Goal: Information Seeking & Learning: Learn about a topic

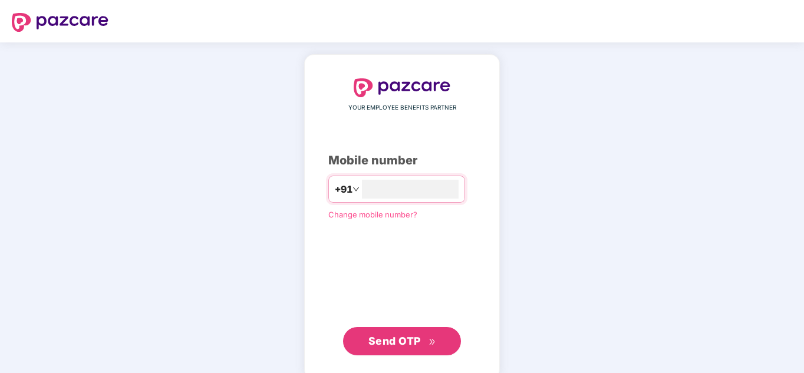
type input "**********"
click at [385, 342] on span "Send OTP" at bounding box center [394, 341] width 52 height 12
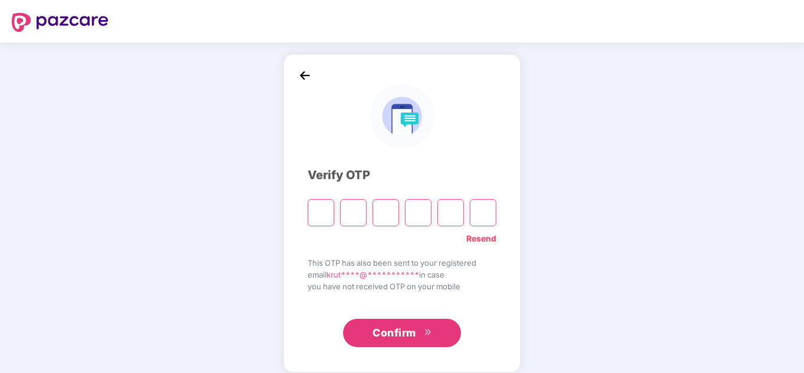
type input "*"
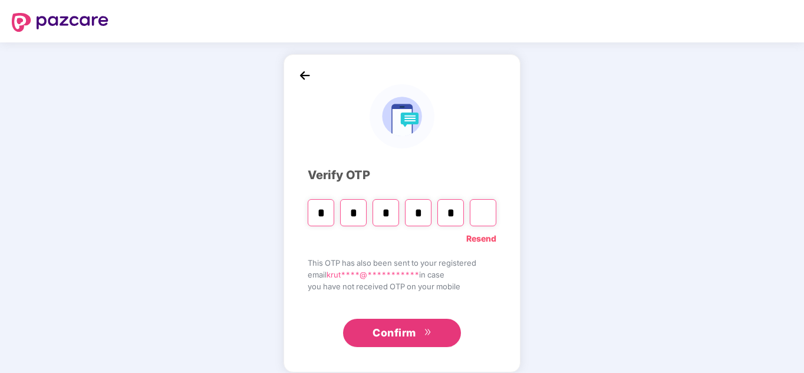
type input "*"
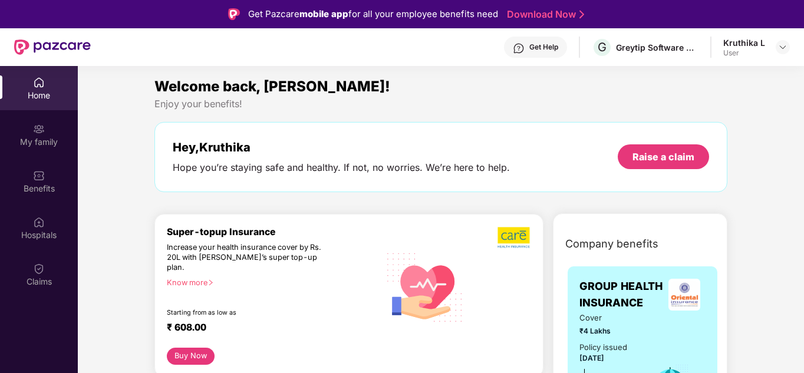
click at [43, 93] on div "Home" at bounding box center [39, 96] width 78 height 12
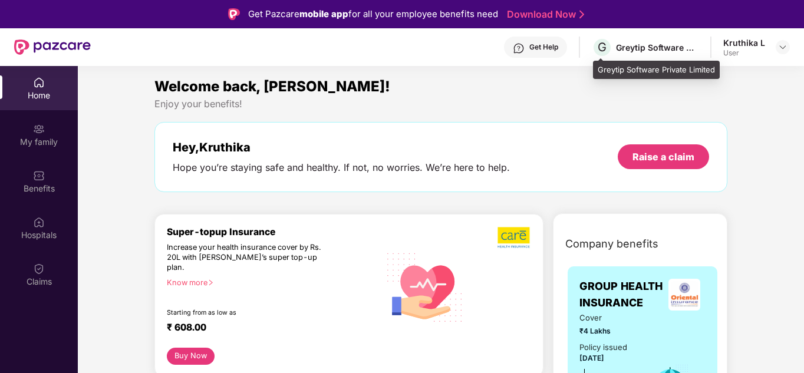
click at [643, 48] on div "Greytip Software Private Limited" at bounding box center [657, 47] width 83 height 11
click at [611, 49] on span "G" at bounding box center [602, 47] width 21 height 21
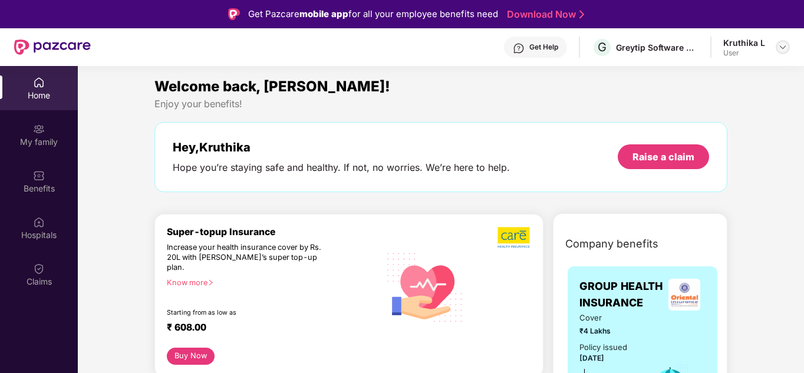
click at [780, 47] on img at bounding box center [782, 46] width 9 height 9
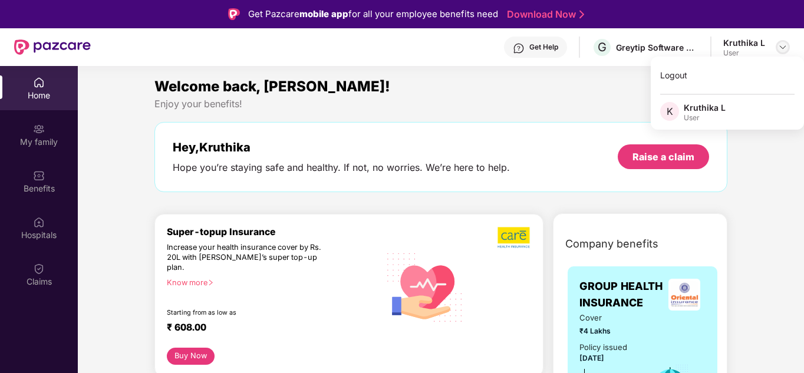
click at [786, 45] on img at bounding box center [782, 46] width 9 height 9
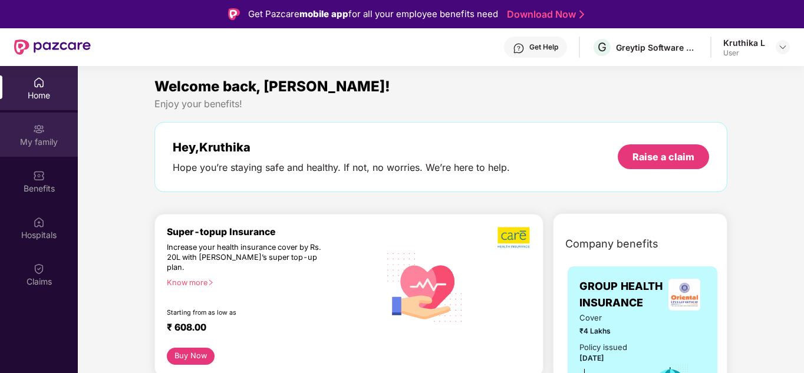
click at [42, 131] on img at bounding box center [39, 129] width 12 height 12
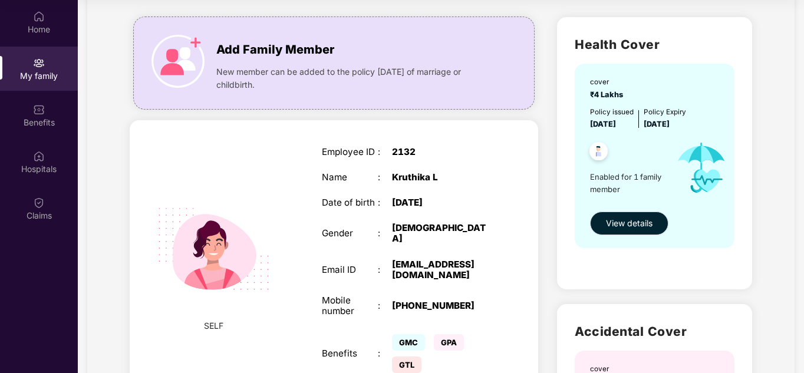
scroll to position [80, 0]
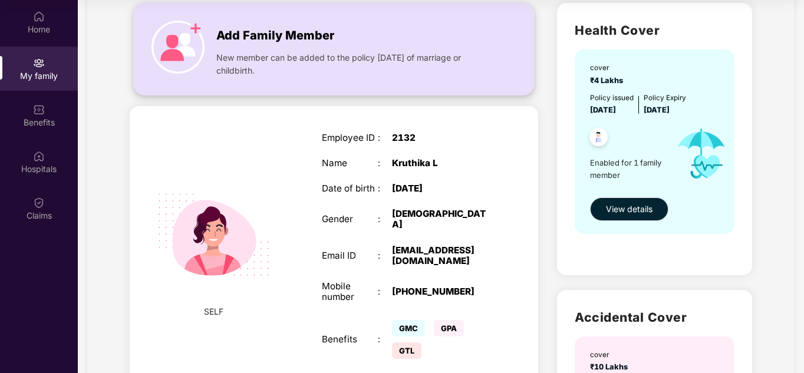
click at [186, 32] on img at bounding box center [177, 47] width 53 height 53
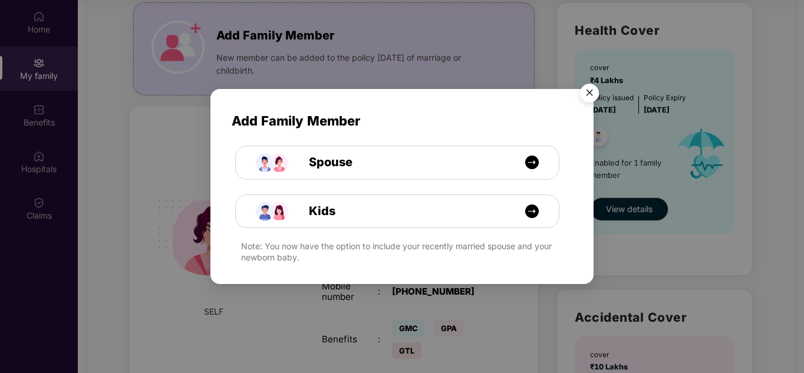
click at [594, 93] on img "Close" at bounding box center [589, 94] width 33 height 33
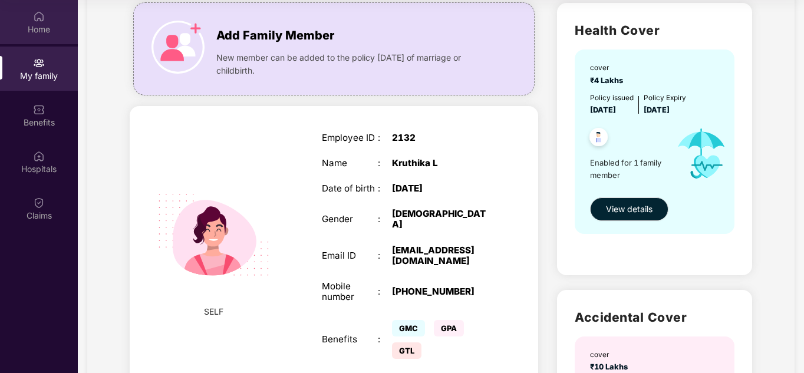
click at [43, 20] on img at bounding box center [39, 17] width 12 height 12
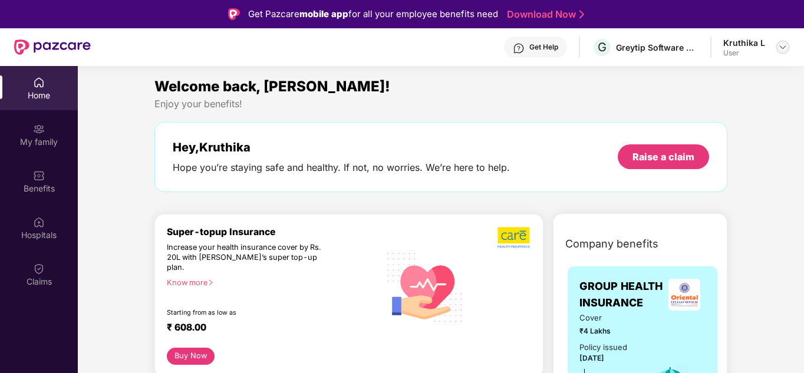
click at [778, 47] on img at bounding box center [782, 46] width 9 height 9
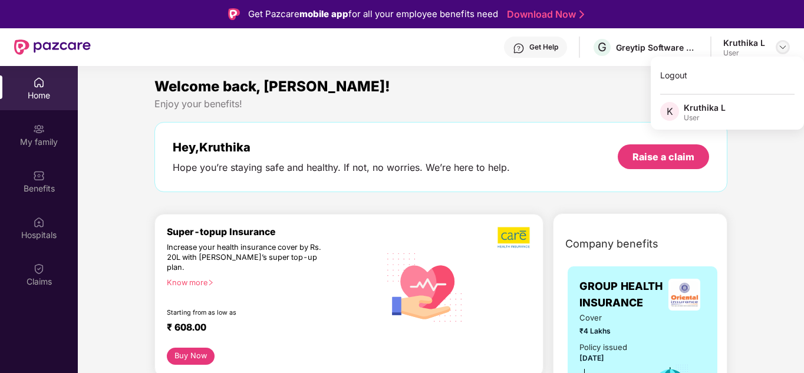
click at [778, 47] on img at bounding box center [782, 46] width 9 height 9
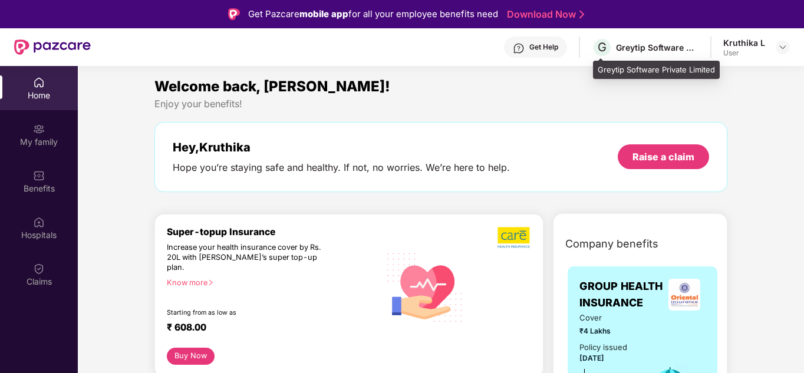
click at [684, 44] on div "Greytip Software Private Limited" at bounding box center [657, 47] width 83 height 11
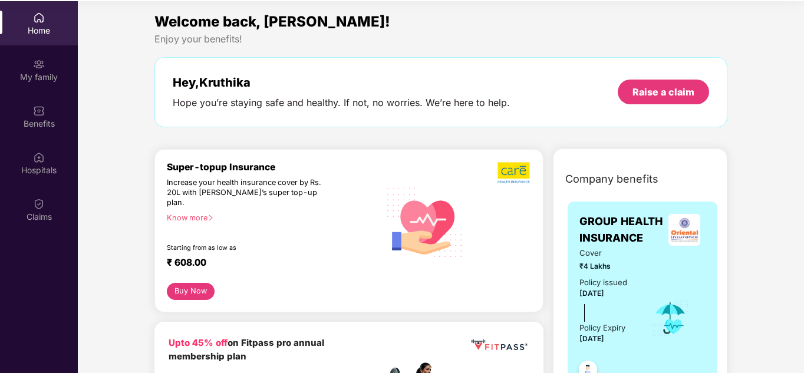
scroll to position [66, 0]
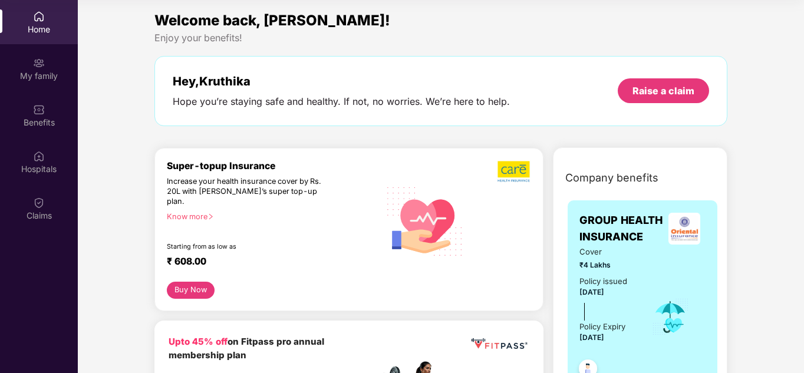
drag, startPoint x: 802, startPoint y: 62, endPoint x: 805, endPoint y: 131, distance: 69.0
click at [803, 131] on html "Get Pazcare mobile app for all your employee benefits need Download Now Get Hel…" at bounding box center [402, 120] width 804 height 373
drag, startPoint x: 802, startPoint y: 69, endPoint x: 803, endPoint y: 118, distance: 48.9
click at [803, 118] on div "Home My family Benefits Hospitals Claims Welcome back, [GEOGRAPHIC_DATA]! Enjoy…" at bounding box center [402, 186] width 804 height 373
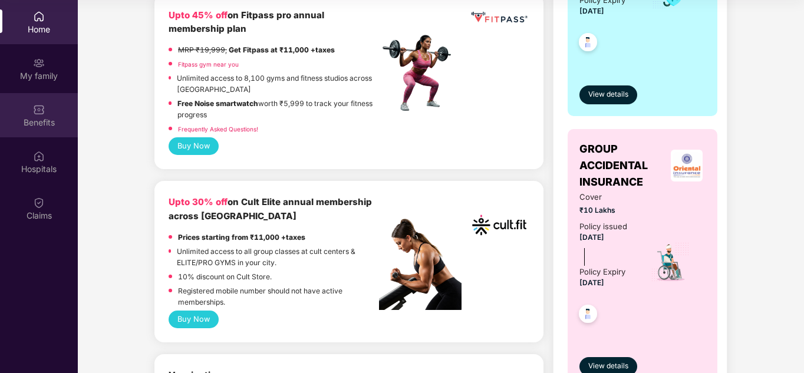
click at [43, 114] on img at bounding box center [39, 110] width 12 height 12
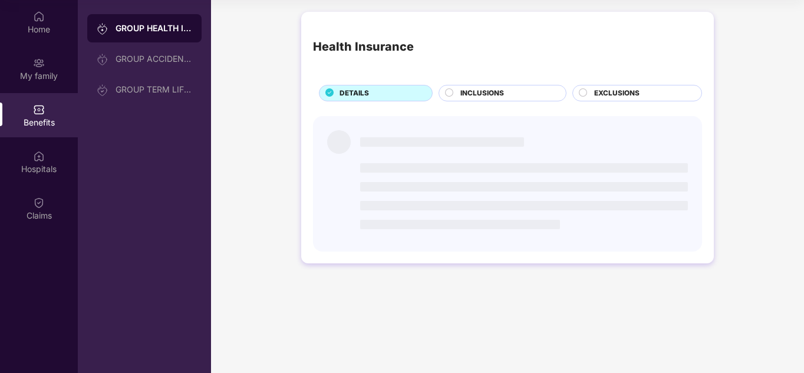
scroll to position [0, 0]
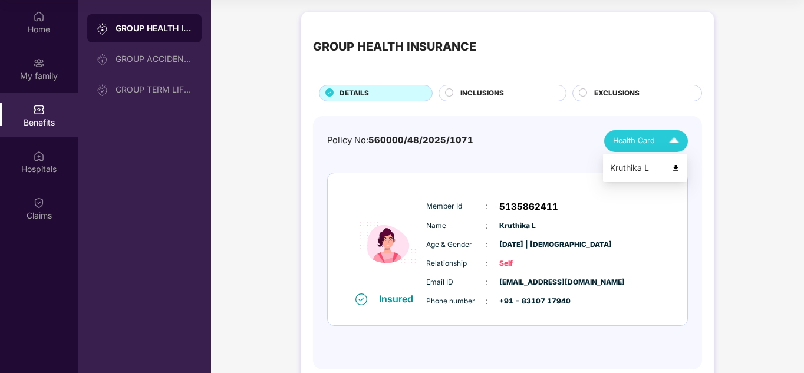
click at [628, 137] on span "Health Card" at bounding box center [634, 141] width 42 height 12
click at [674, 169] on img at bounding box center [675, 168] width 9 height 9
click at [675, 170] on img at bounding box center [675, 168] width 9 height 9
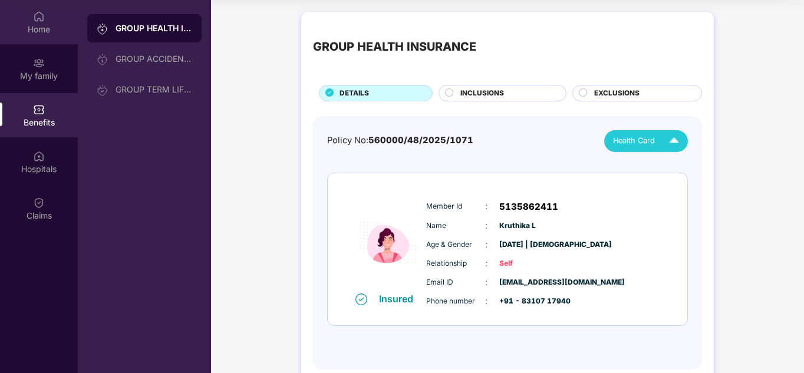
click at [33, 27] on div "Home" at bounding box center [39, 30] width 78 height 12
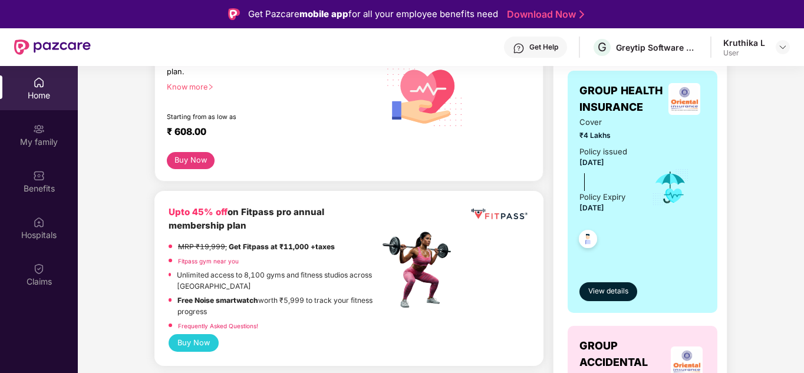
scroll to position [172, 0]
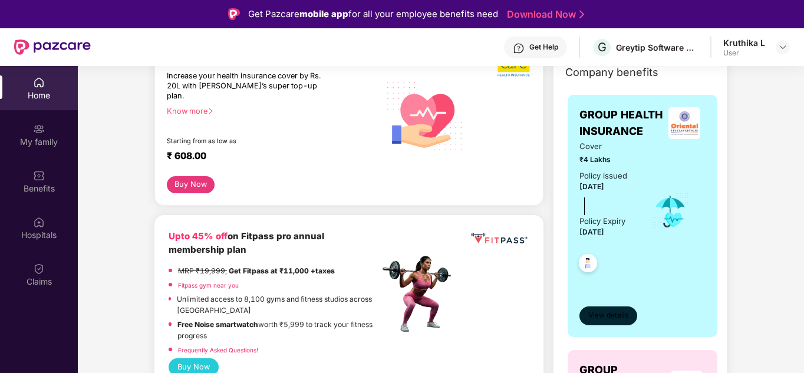
click at [605, 317] on span "View details" at bounding box center [608, 315] width 40 height 11
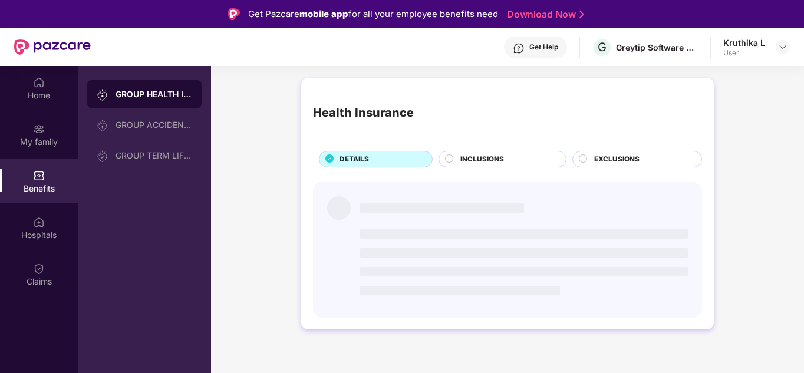
scroll to position [0, 0]
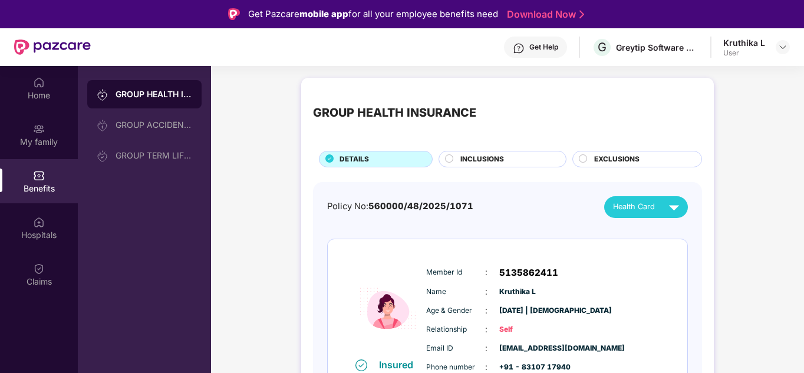
click at [454, 160] on div "INCLUSIONS" at bounding box center [507, 160] width 106 height 13
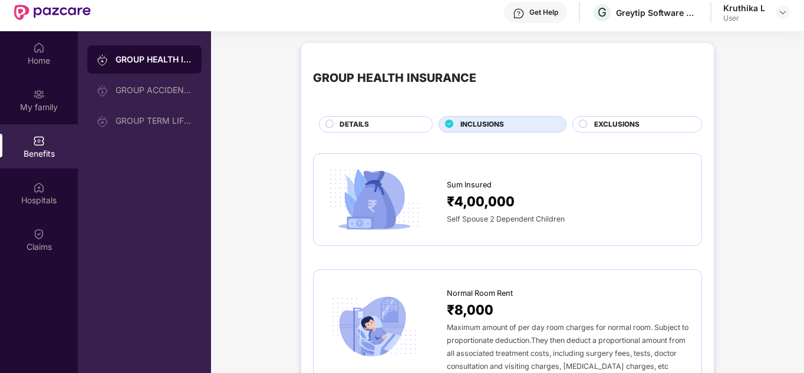
scroll to position [36, 0]
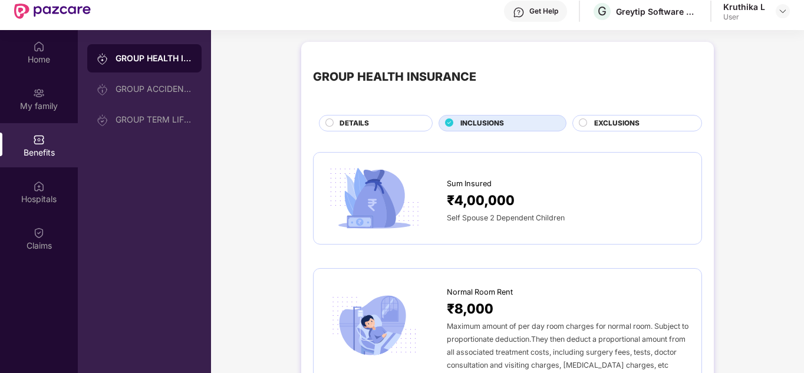
click at [628, 123] on span "EXCLUSIONS" at bounding box center [616, 123] width 45 height 11
